Goal: Transaction & Acquisition: Download file/media

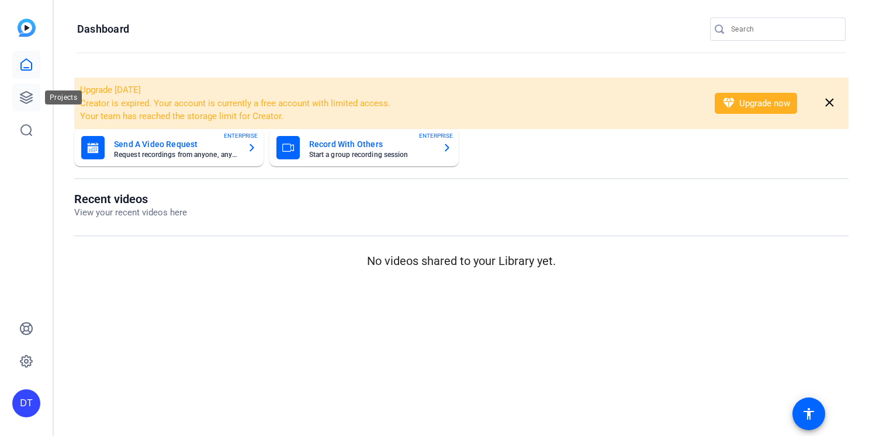
click at [29, 93] on icon at bounding box center [26, 98] width 14 height 14
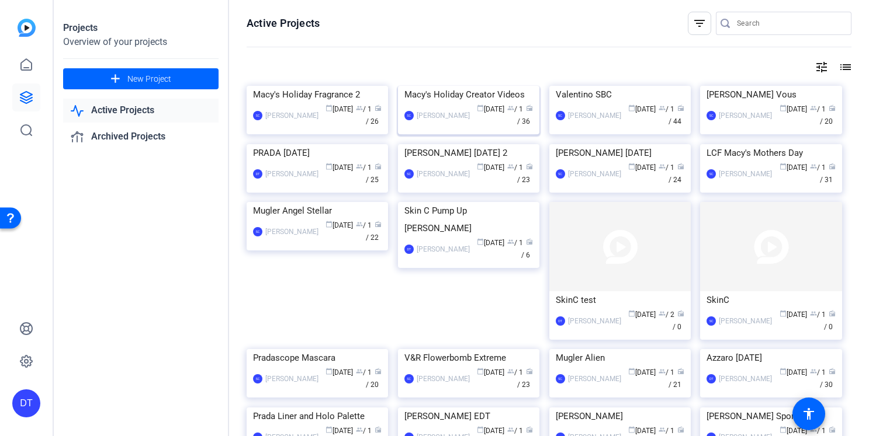
click at [470, 103] on div "Macy's Holiday Creator Videos" at bounding box center [468, 95] width 129 height 18
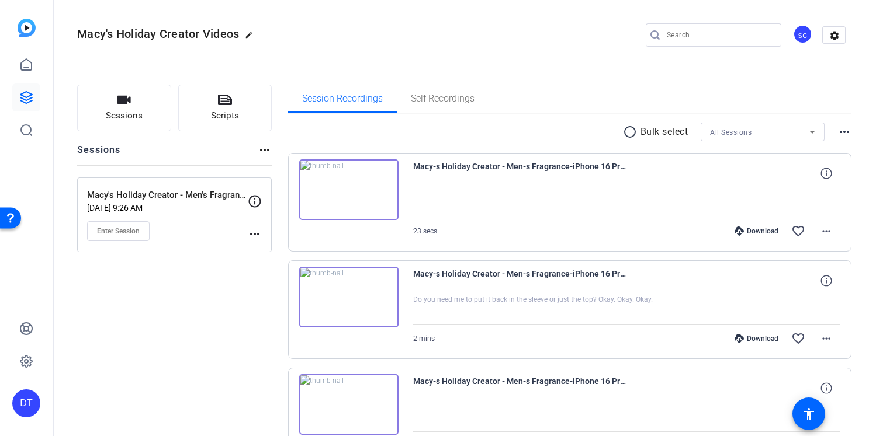
click at [470, 192] on div at bounding box center [627, 202] width 428 height 29
click at [633, 137] on mat-icon "radio_button_unchecked" at bounding box center [632, 132] width 18 height 14
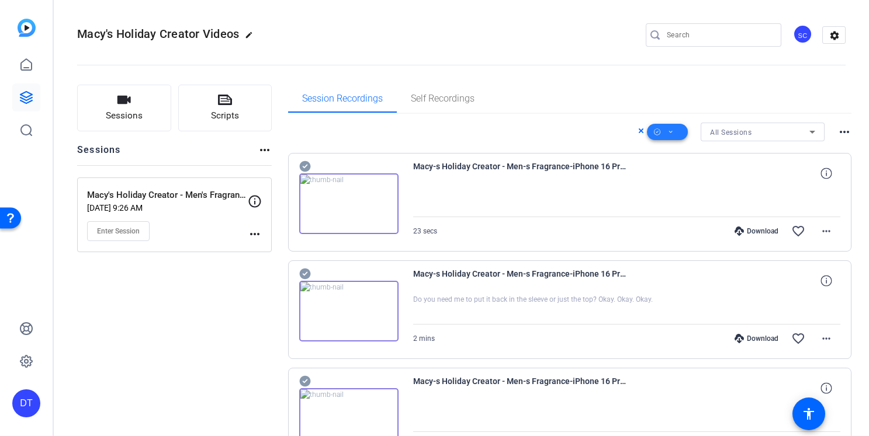
click at [676, 131] on span at bounding box center [667, 132] width 41 height 28
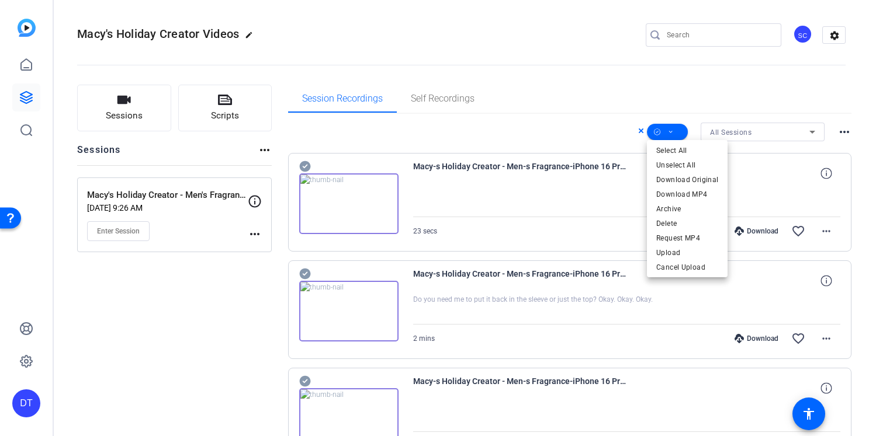
click at [593, 238] on div at bounding box center [434, 218] width 869 height 436
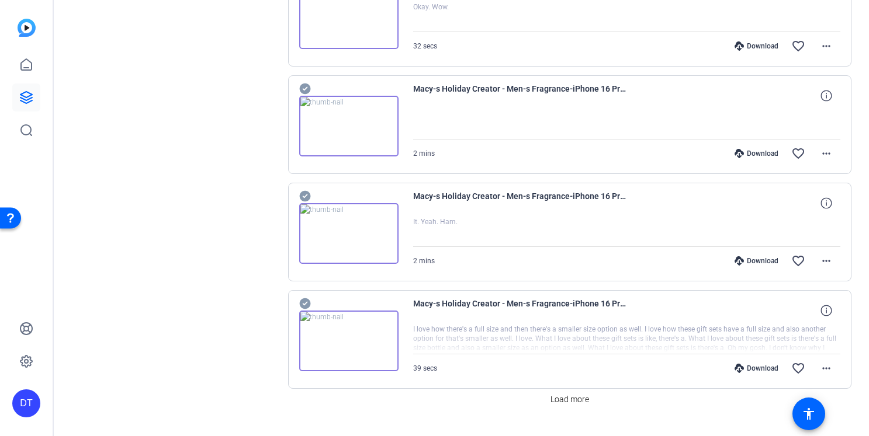
scroll to position [856, 0]
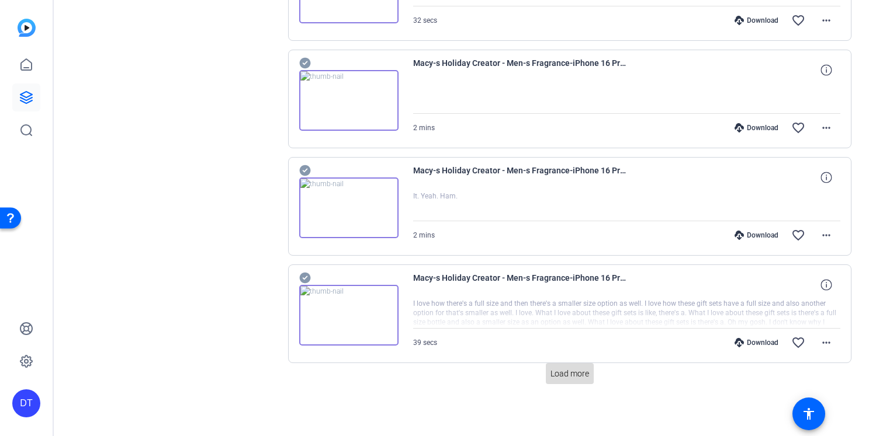
click at [565, 370] on span "Load more" at bounding box center [569, 374] width 39 height 12
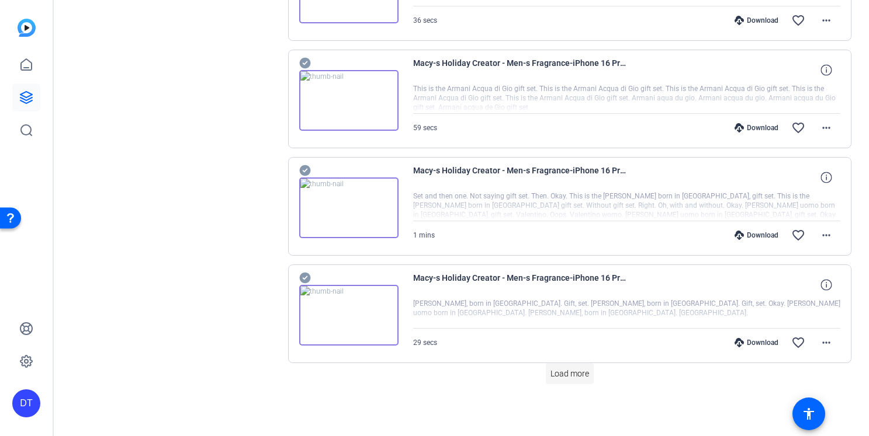
click at [565, 371] on span "Load more" at bounding box center [569, 374] width 39 height 12
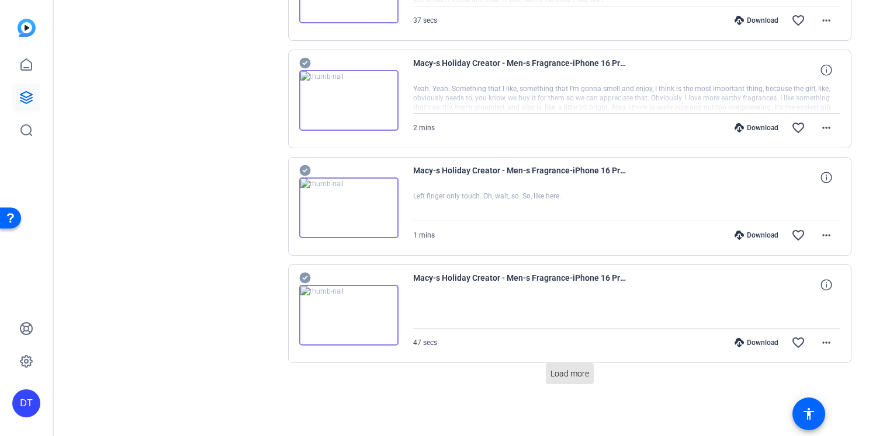
click at [565, 371] on span "Load more" at bounding box center [569, 374] width 39 height 12
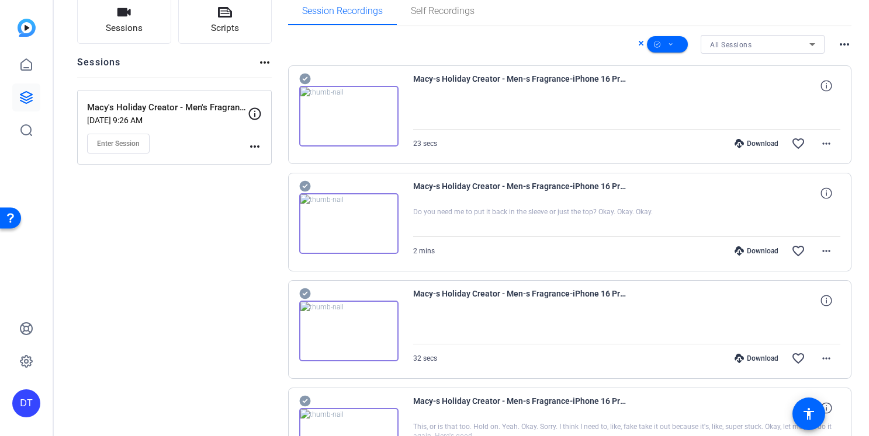
scroll to position [0, 0]
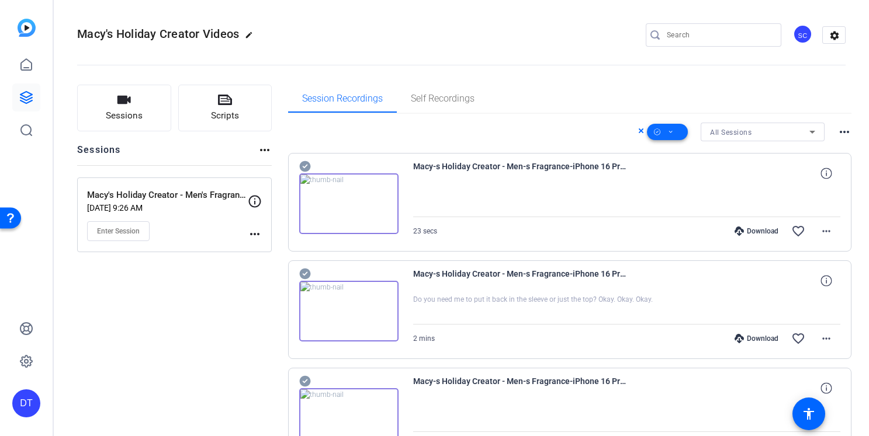
click at [672, 141] on span at bounding box center [667, 132] width 41 height 28
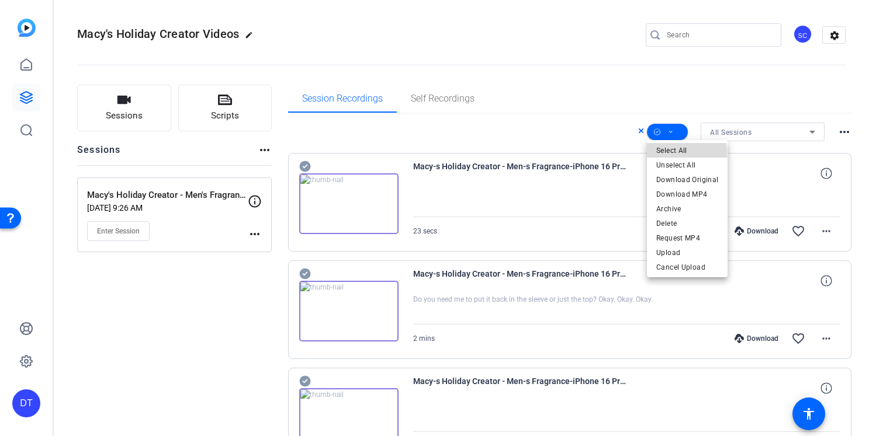
click at [669, 154] on span "Select All" at bounding box center [687, 151] width 62 height 14
click at [669, 175] on span "Download Original" at bounding box center [687, 180] width 62 height 14
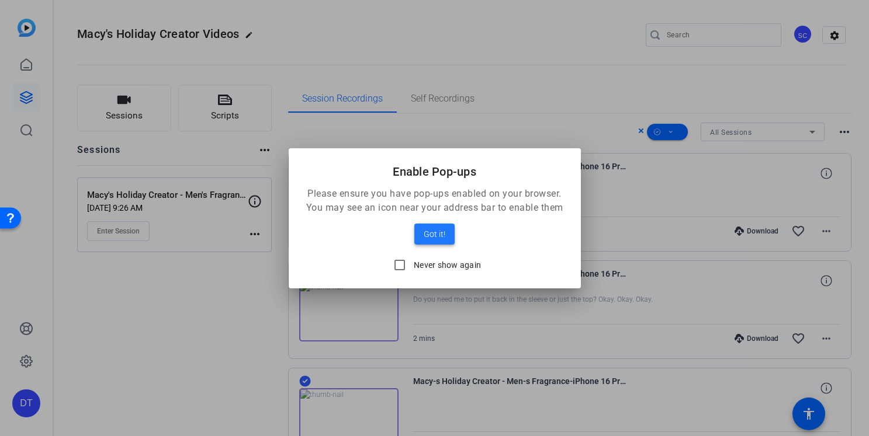
click at [450, 229] on span at bounding box center [434, 234] width 40 height 28
